Goal: Task Accomplishment & Management: Manage account settings

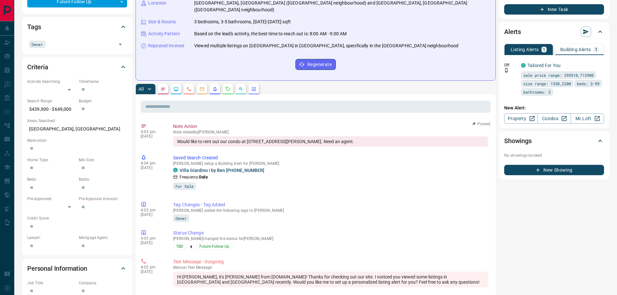
scroll to position [194, 0]
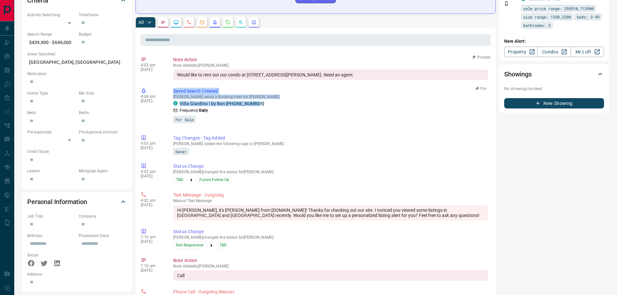
drag, startPoint x: 257, startPoint y: 98, endPoint x: 173, endPoint y: 85, distance: 85.5
click at [173, 86] on div "4:04 pm [DATE] Saved Search Created [PERSON_NAME] setup a Building Alert for [P…" at bounding box center [316, 107] width 350 height 43
copy div "Saved Search Created [PERSON_NAME] setup a Building Alert for [PERSON_NAME] [PE…"
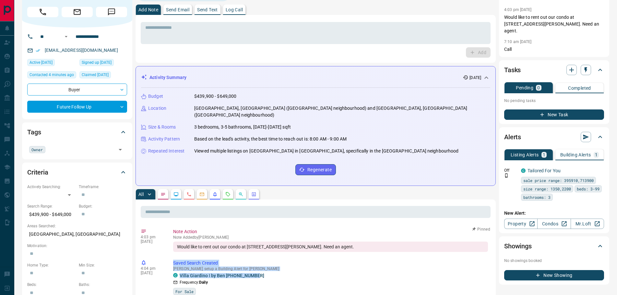
scroll to position [0, 0]
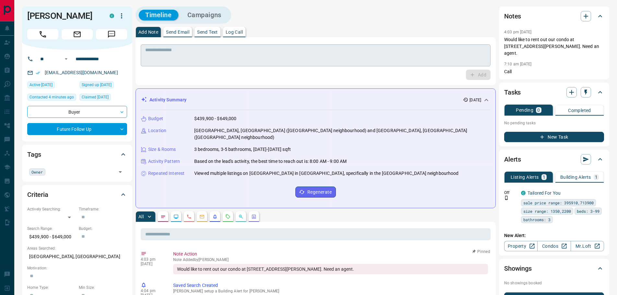
click at [171, 53] on textarea at bounding box center [315, 55] width 341 height 17
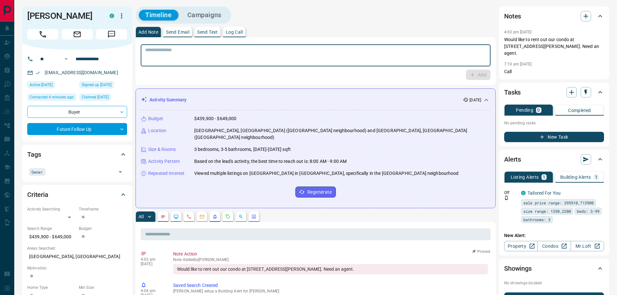
paste textarea "**********"
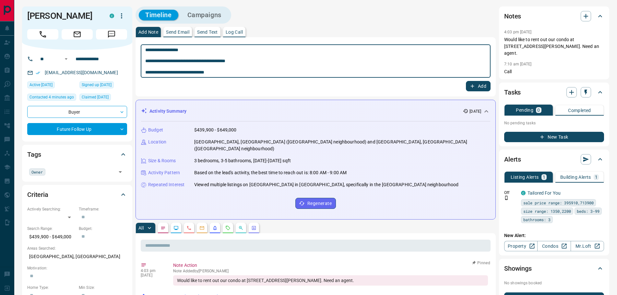
type textarea "**********"
click at [468, 86] on button "Add" at bounding box center [478, 86] width 25 height 10
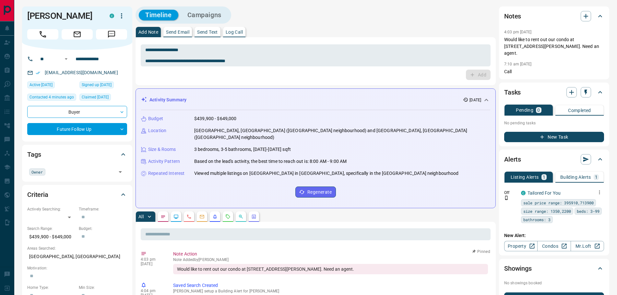
click at [601, 190] on icon "button" at bounding box center [599, 193] width 6 height 6
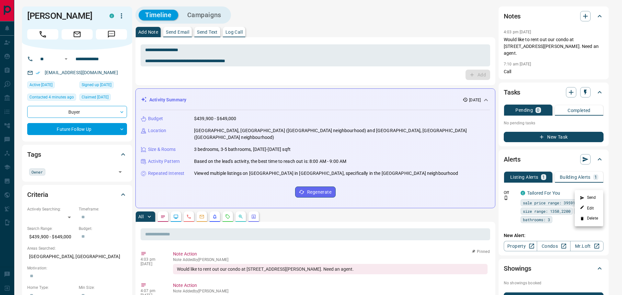
click at [591, 217] on li "Delete" at bounding box center [589, 219] width 29 height 10
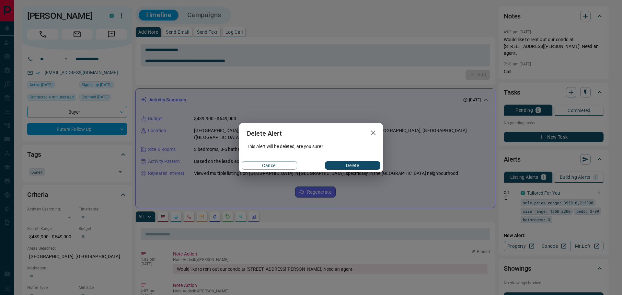
click at [353, 167] on button "Delete" at bounding box center [352, 165] width 55 height 8
